Goal: Information Seeking & Learning: Understand process/instructions

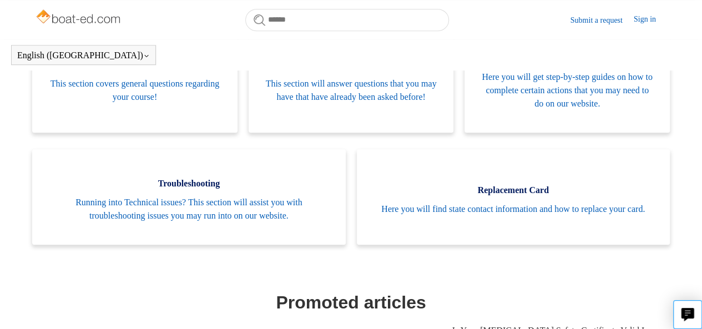
scroll to position [266, 0]
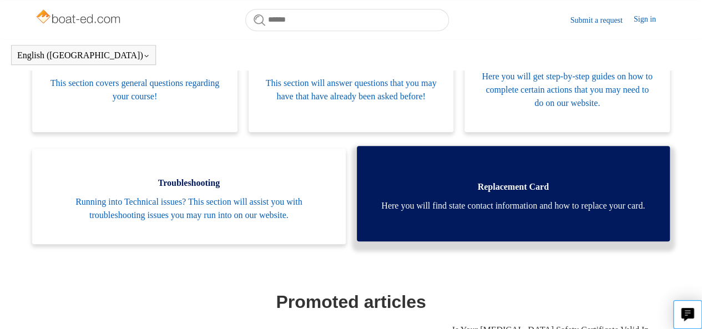
click at [616, 204] on span "Here you will find state contact information and how to replace your card." at bounding box center [513, 205] width 280 height 13
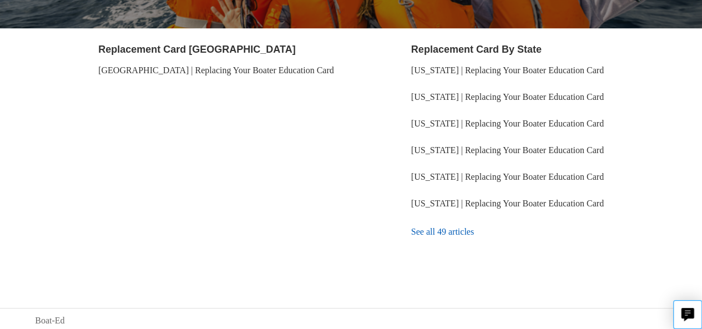
scroll to position [204, 0]
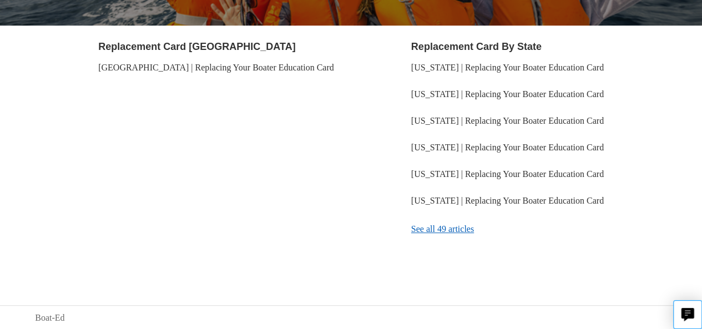
click at [464, 227] on link "See all 49 articles" at bounding box center [539, 229] width 256 height 30
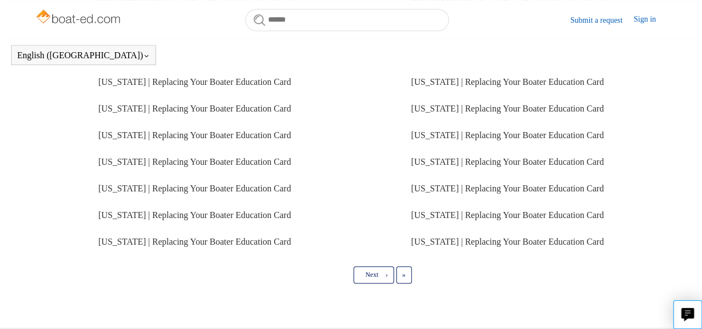
scroll to position [359, 0]
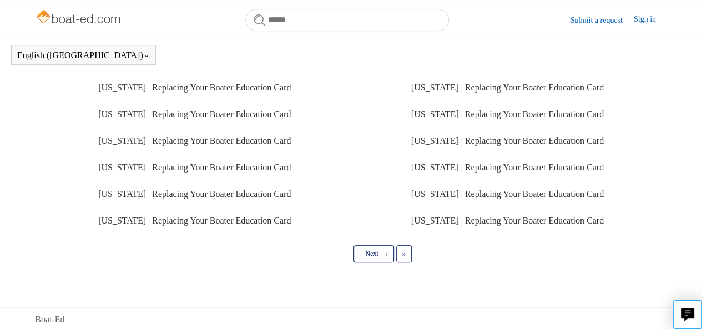
click at [373, 262] on link "Next ›" at bounding box center [373, 253] width 40 height 17
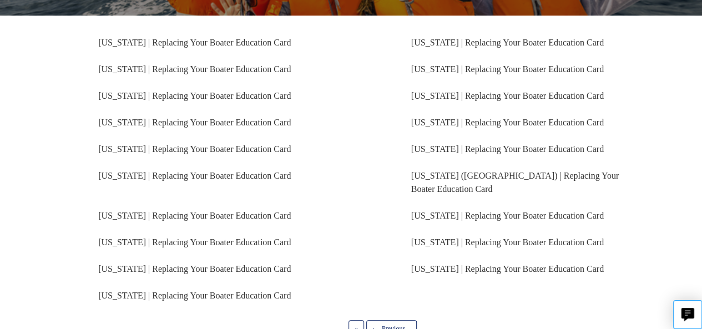
scroll to position [196, 0]
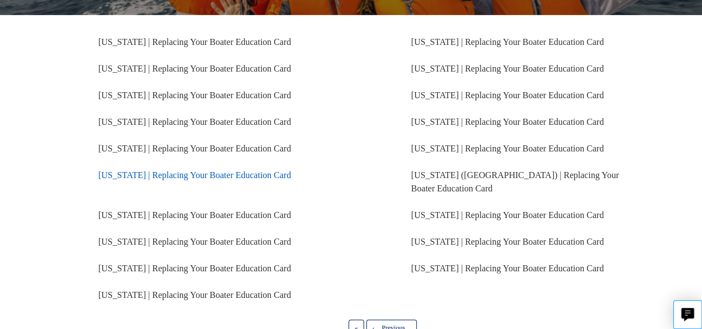
click at [216, 178] on link "Florida | Replacing Your Boater Education Card" at bounding box center [194, 174] width 192 height 9
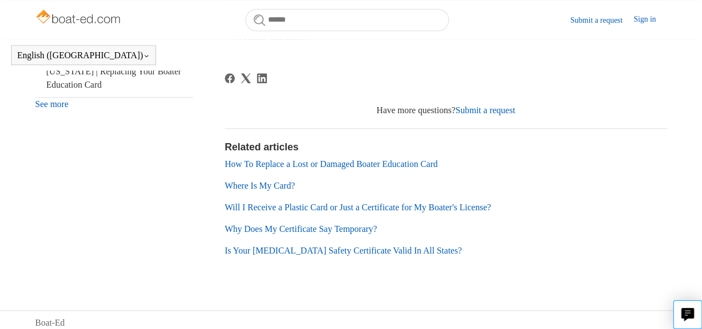
scroll to position [506, 0]
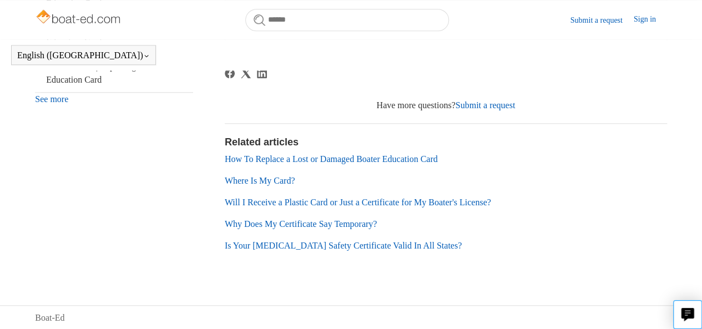
click at [432, 160] on link "How To Replace a Lost or Damaged Boater Education Card" at bounding box center [331, 158] width 213 height 9
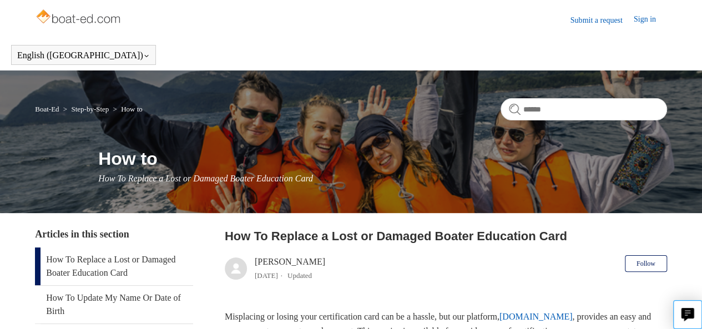
click at [94, 18] on img at bounding box center [79, 18] width 88 height 22
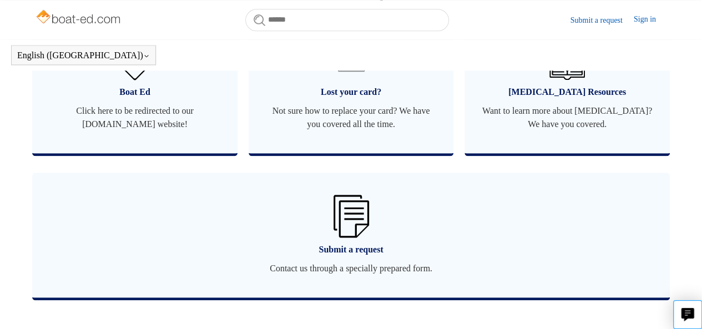
scroll to position [748, 0]
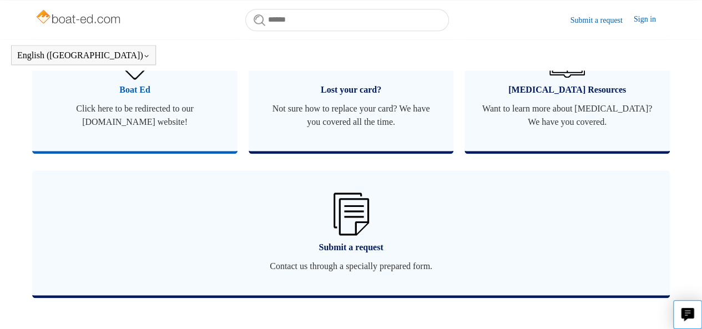
click at [136, 108] on span "Click here to be redirected to our [DOMAIN_NAME] website!" at bounding box center [135, 115] width 172 height 27
